Goal: Task Accomplishment & Management: Use online tool/utility

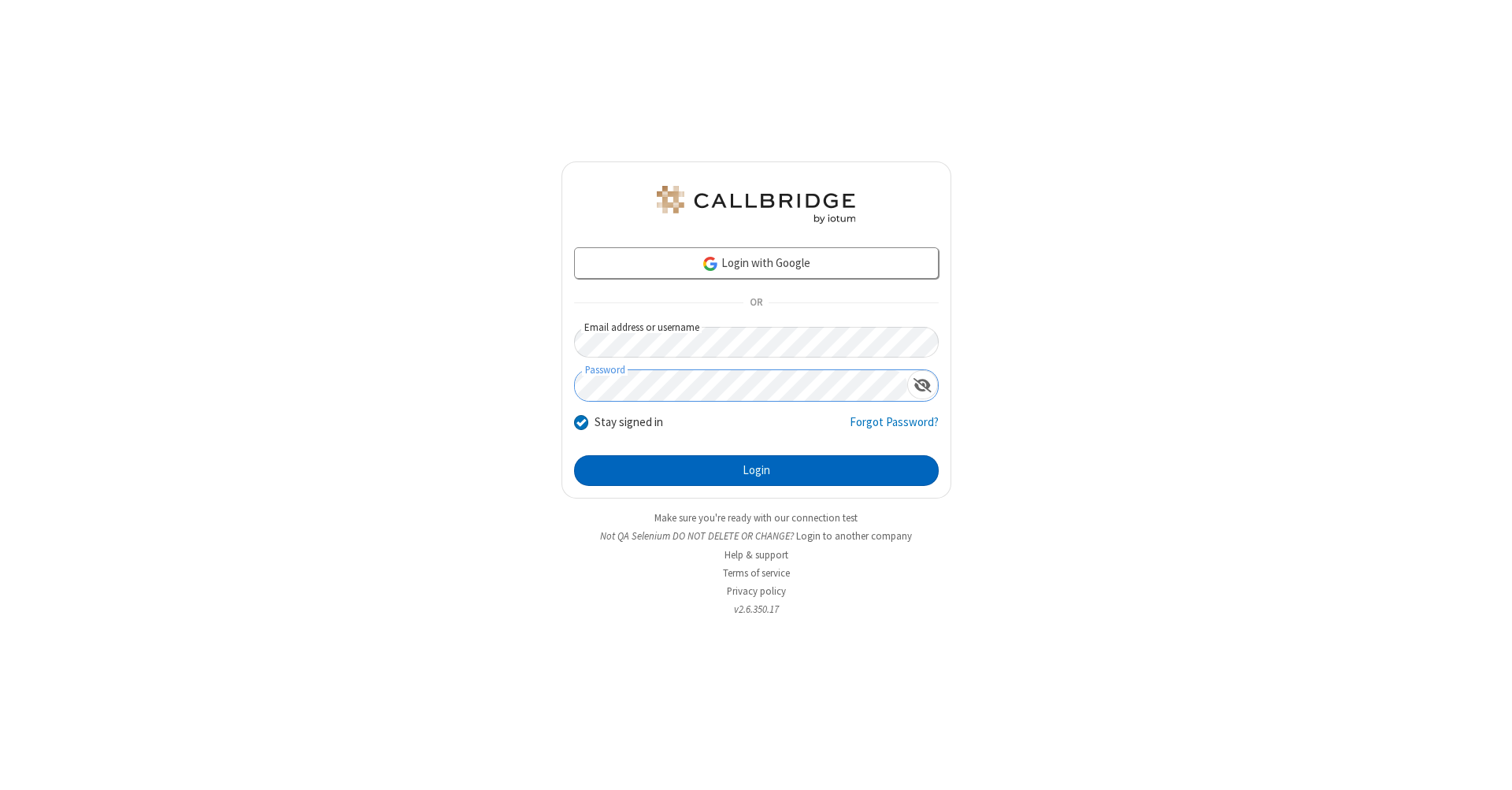
click at [756, 471] on button "Login" at bounding box center [756, 471] width 364 height 31
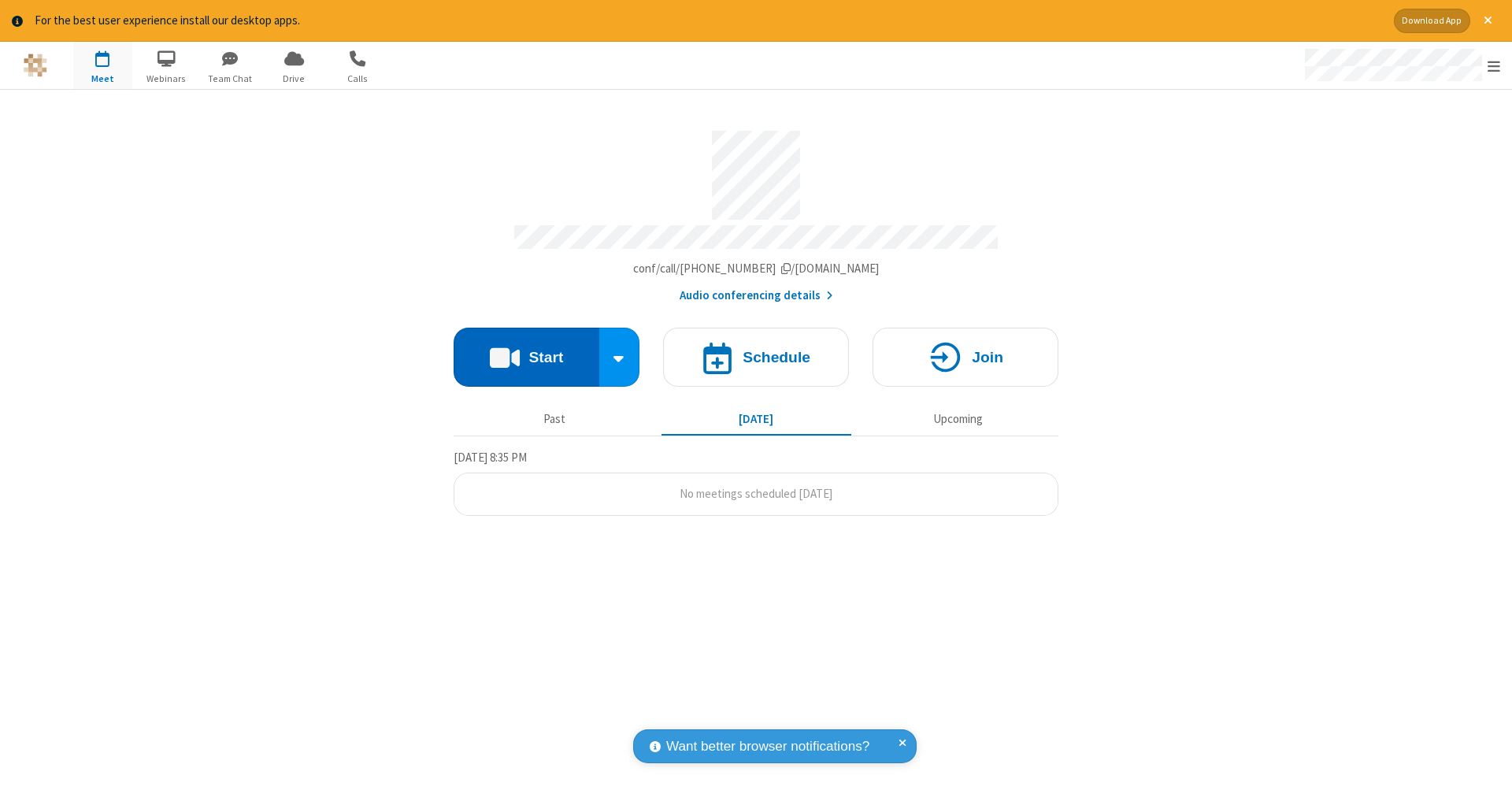
click at [526, 349] on button "Start" at bounding box center [527, 357] width 145 height 59
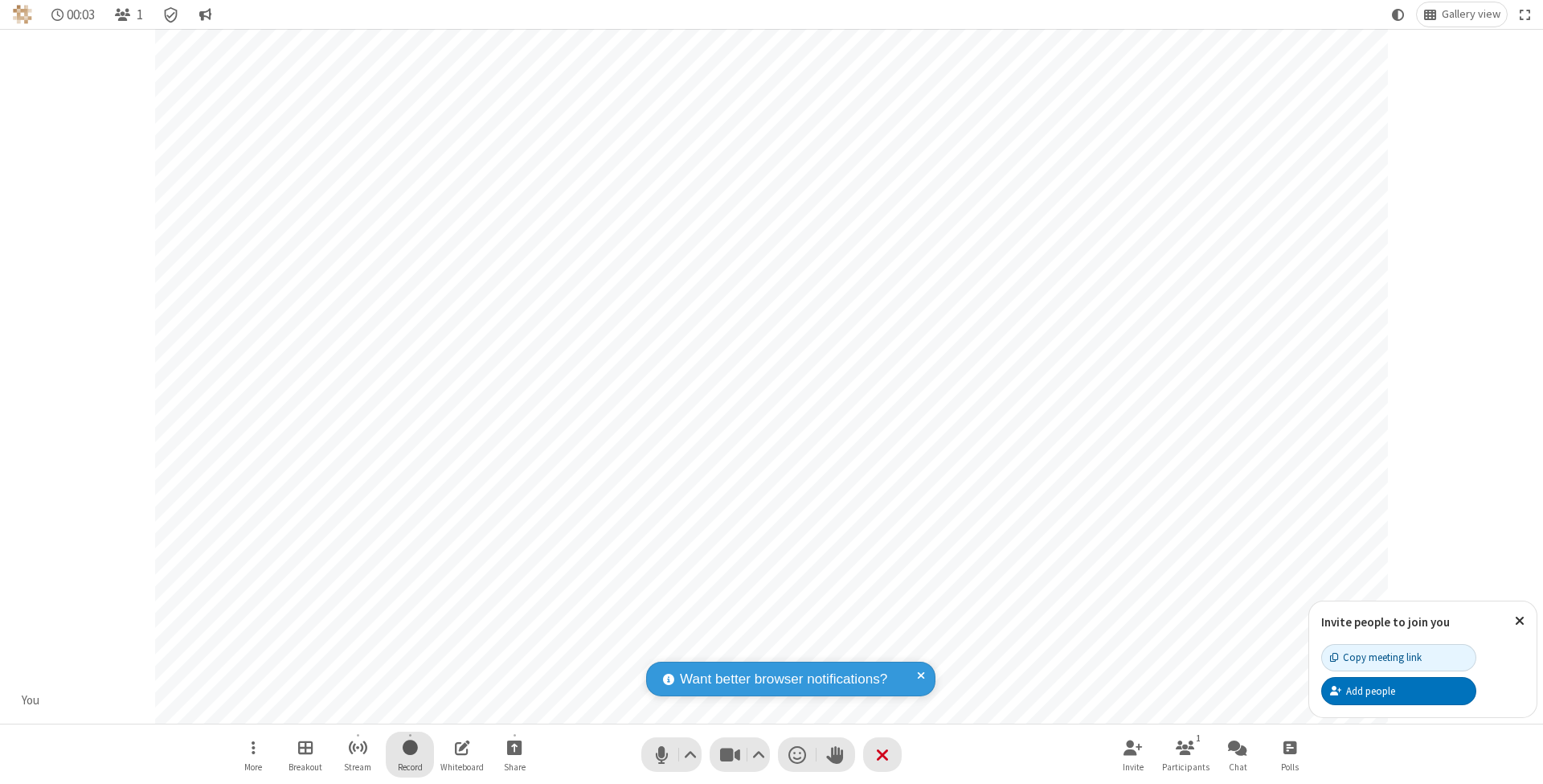
click at [410, 754] on span "Start recording" at bounding box center [411, 746] width 16 height 20
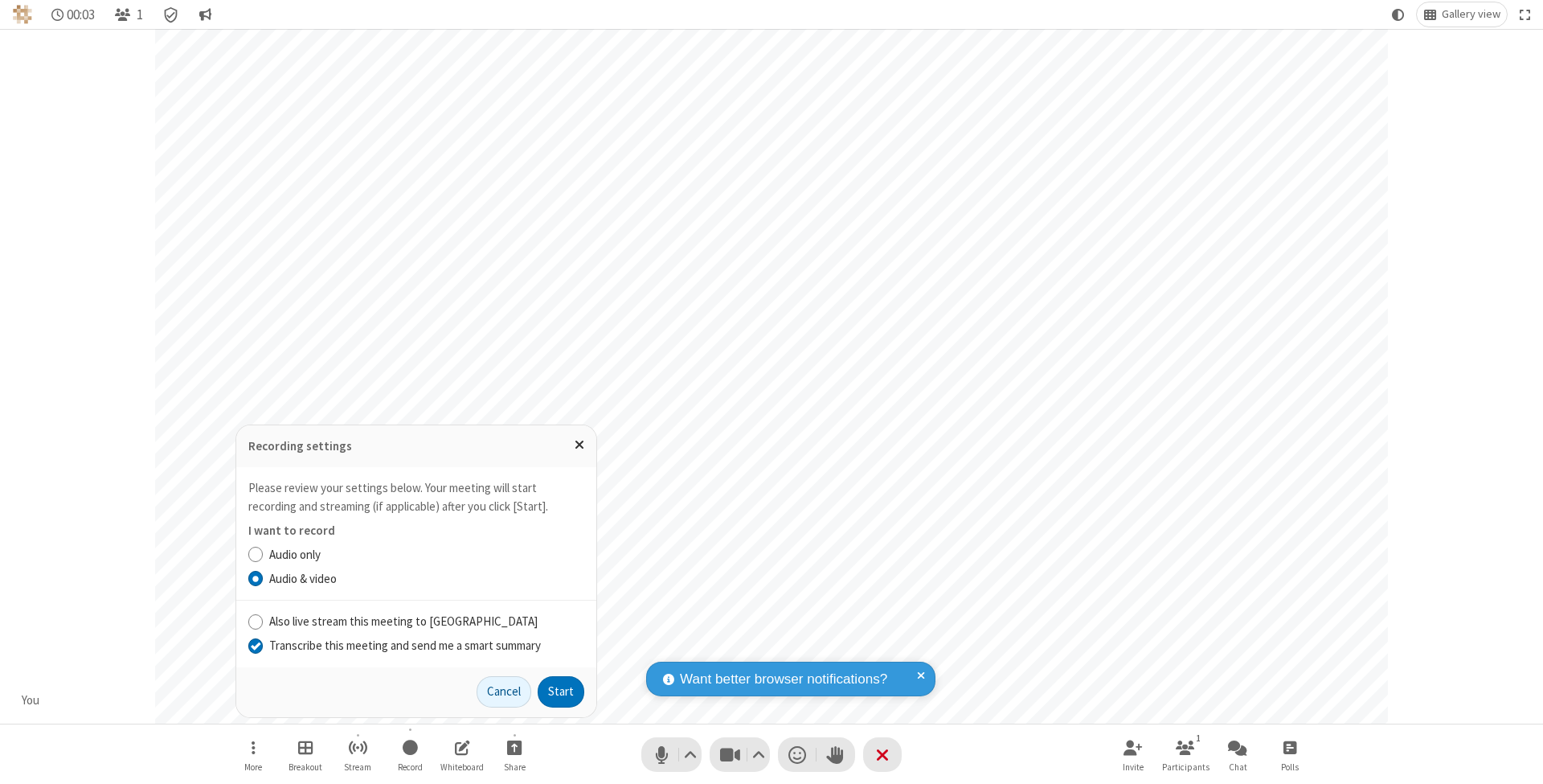
click at [254, 645] on input "Transcribe this meeting and send me a smart summary" at bounding box center [256, 645] width 16 height 17
click at [561, 691] on button "Start" at bounding box center [561, 692] width 47 height 32
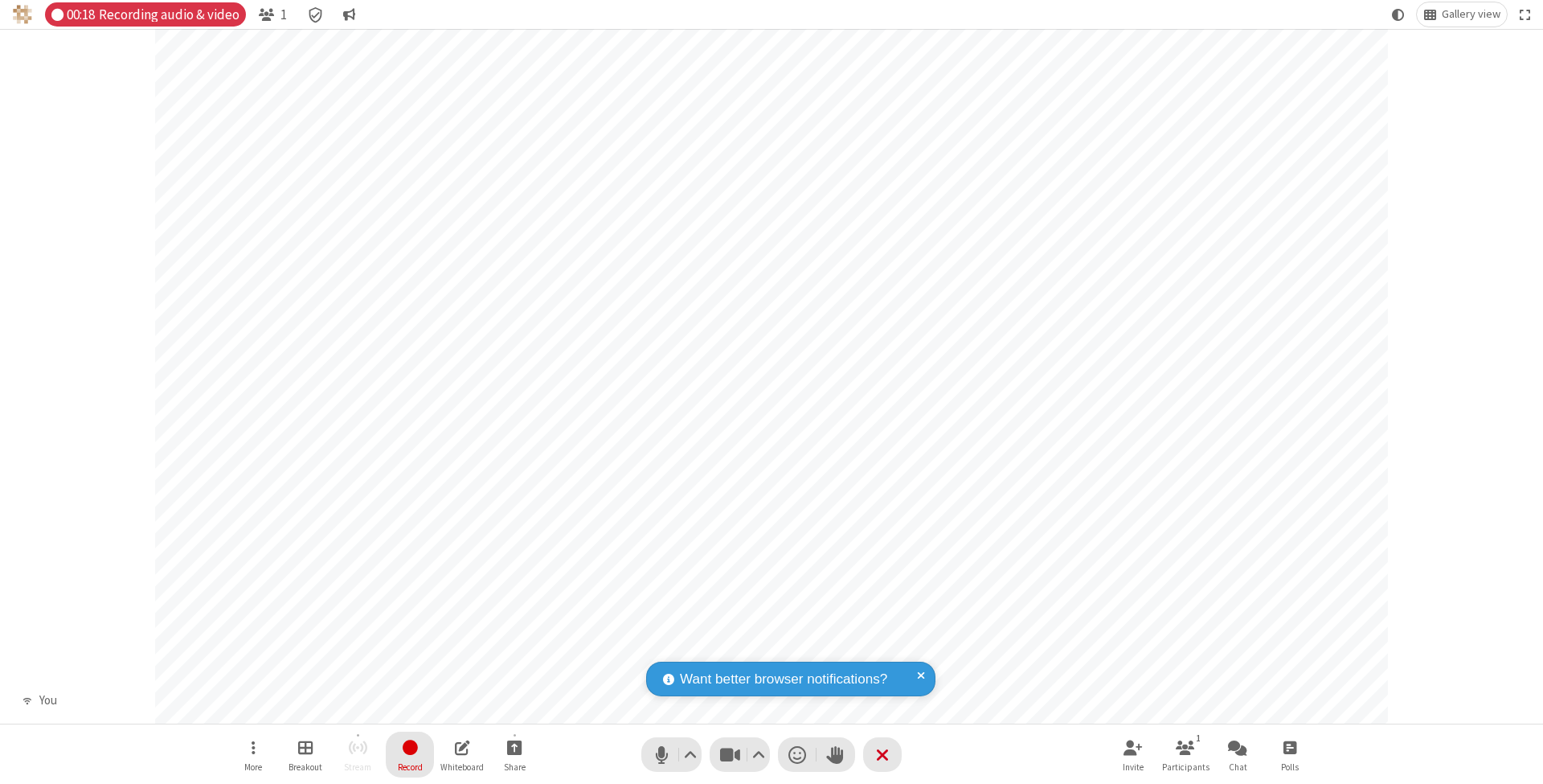
click at [410, 754] on span "Stop recording" at bounding box center [409, 746] width 18 height 20
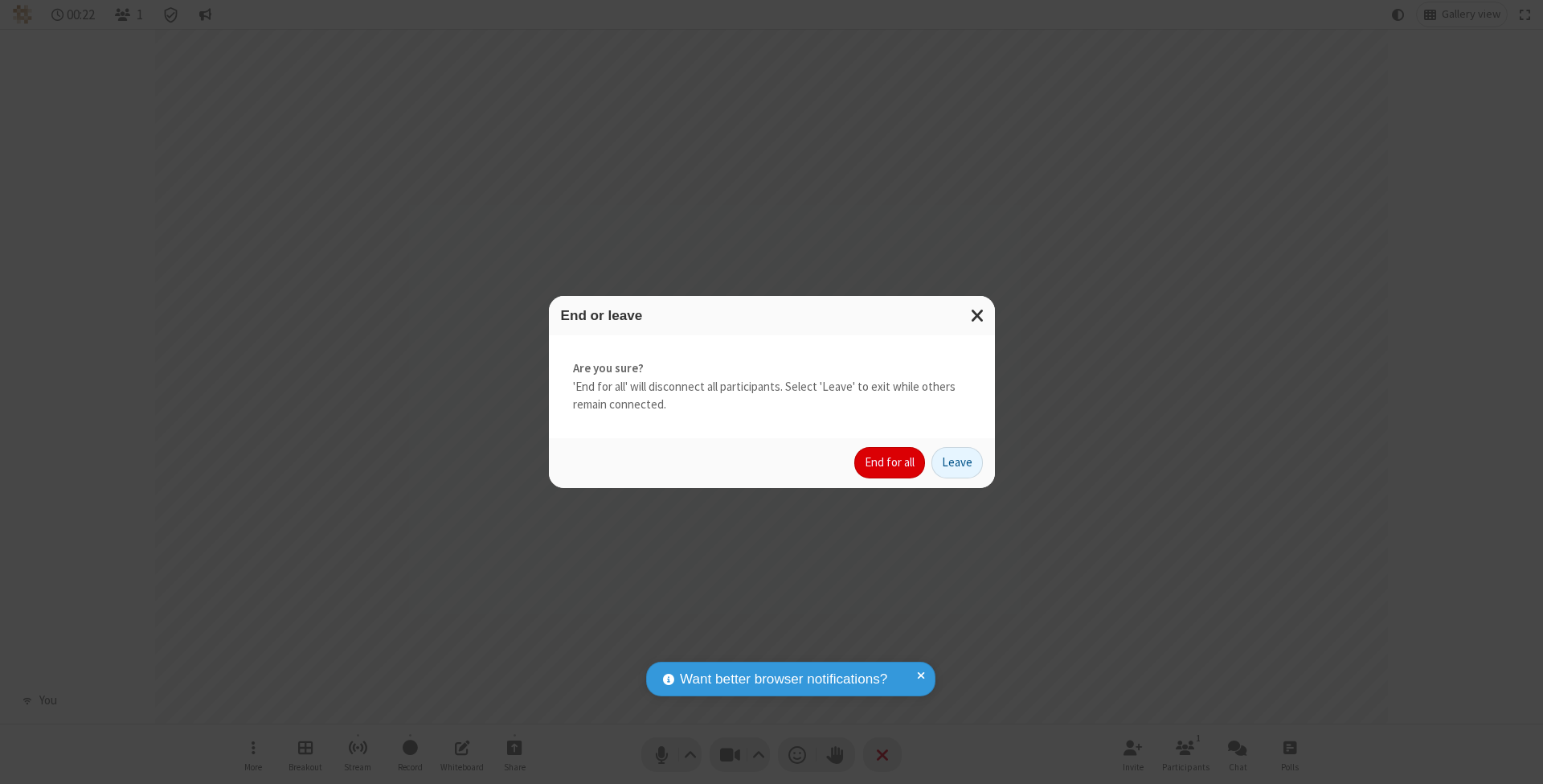
click at [890, 461] on button "End for all" at bounding box center [890, 462] width 71 height 32
